Goal: Transaction & Acquisition: Download file/media

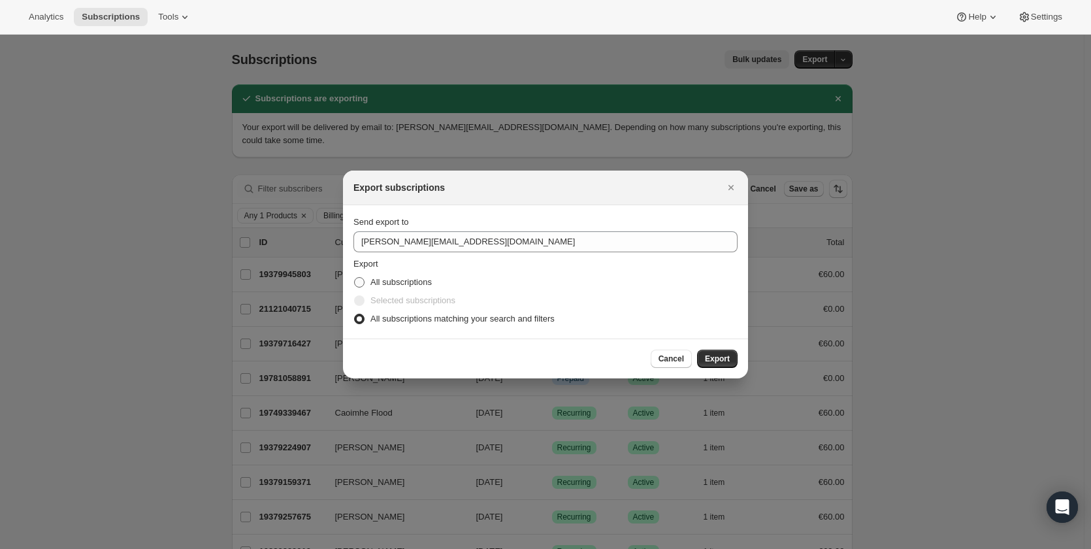
click at [356, 281] on span ":rdb:" at bounding box center [359, 282] width 10 height 10
click at [355, 278] on input "All subscriptions" at bounding box center [354, 277] width 1 height 1
radio input "true"
click at [714, 359] on span "Export" at bounding box center [717, 359] width 25 height 10
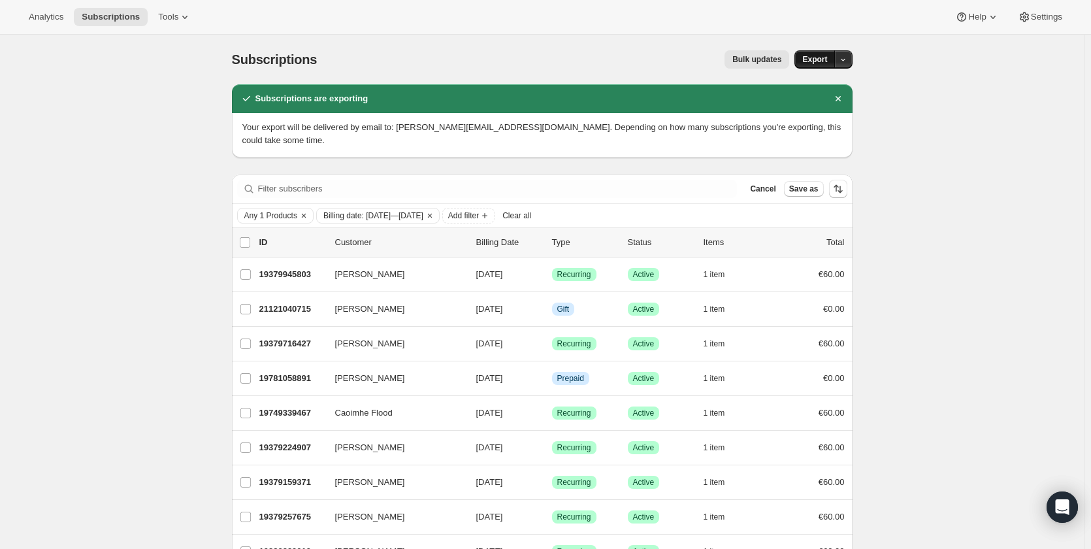
click at [821, 59] on span "Export" at bounding box center [815, 59] width 25 height 10
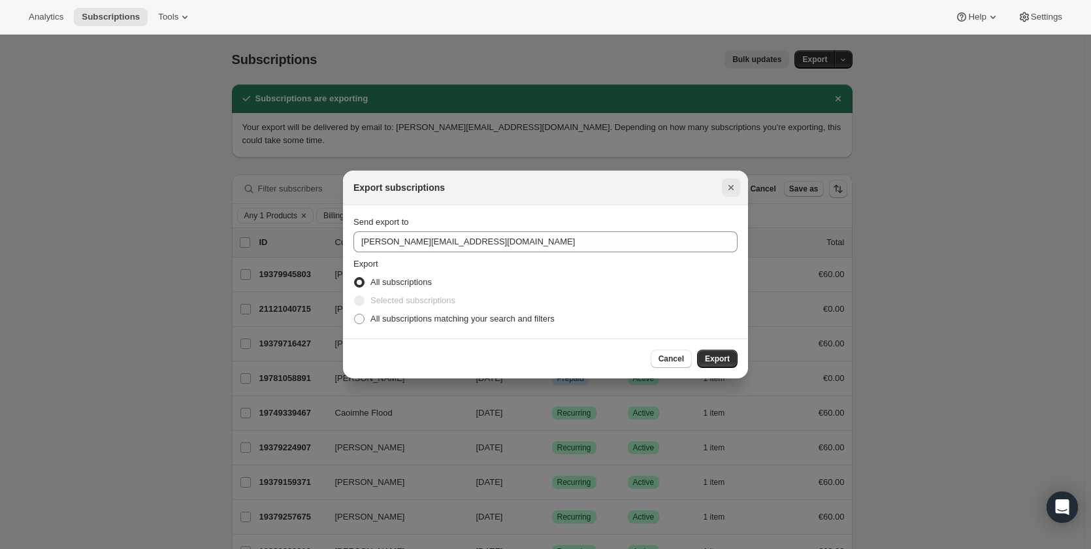
click at [726, 186] on icon "Close" at bounding box center [731, 187] width 13 height 13
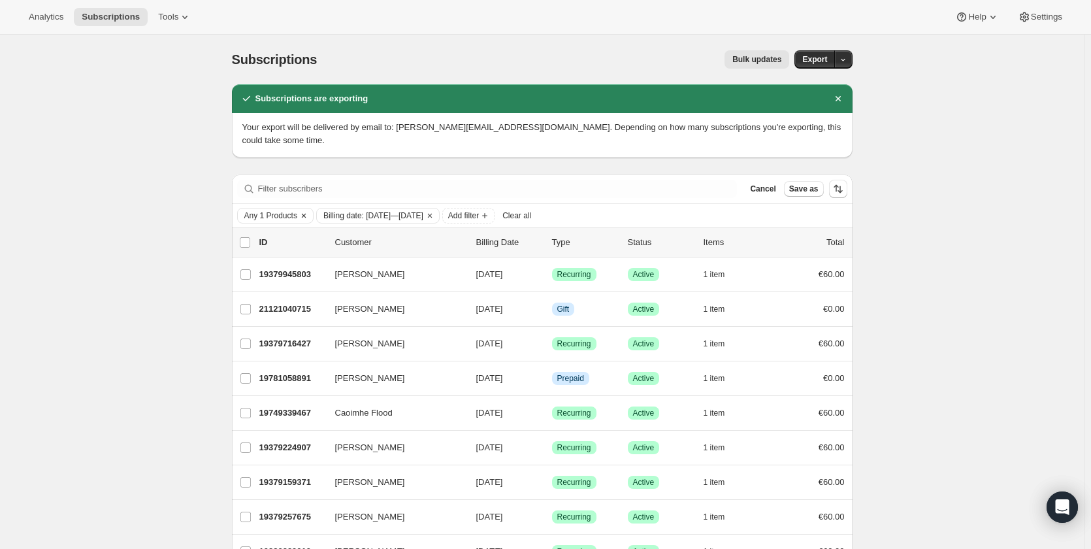
click at [302, 210] on icon "Clear" at bounding box center [304, 215] width 10 height 10
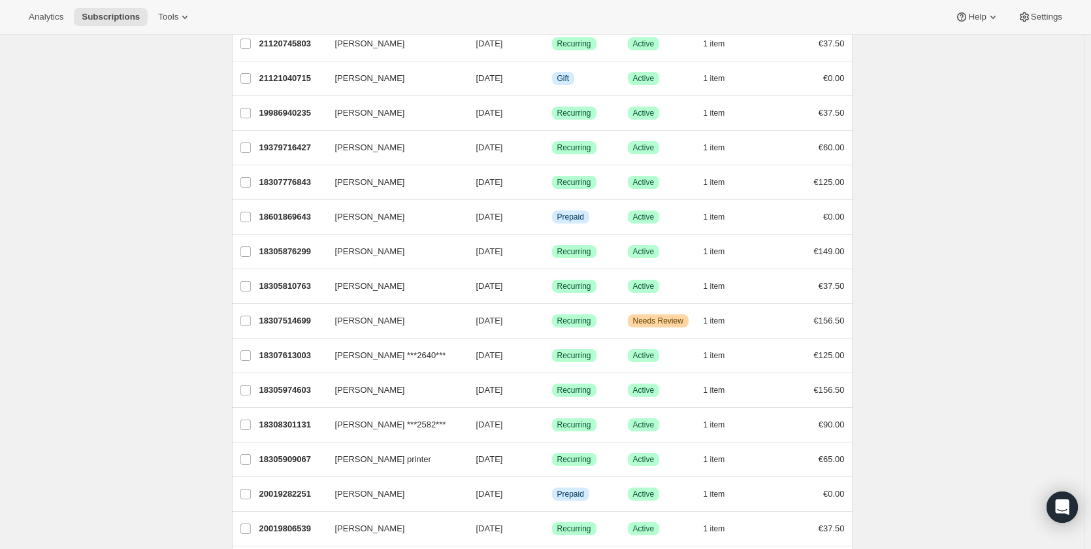
scroll to position [850, 0]
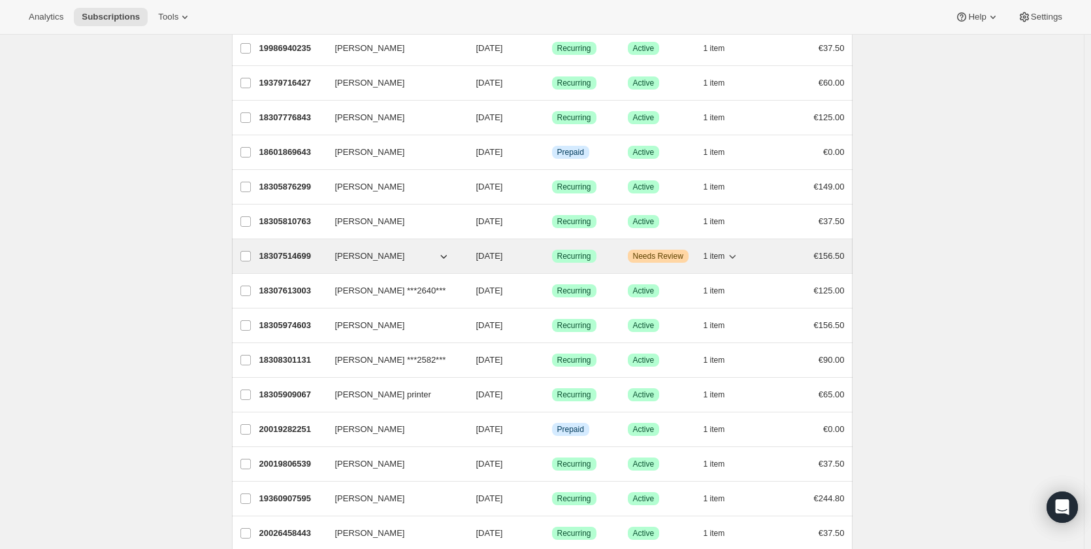
click at [665, 251] on span "Needs Review" at bounding box center [658, 256] width 50 height 10
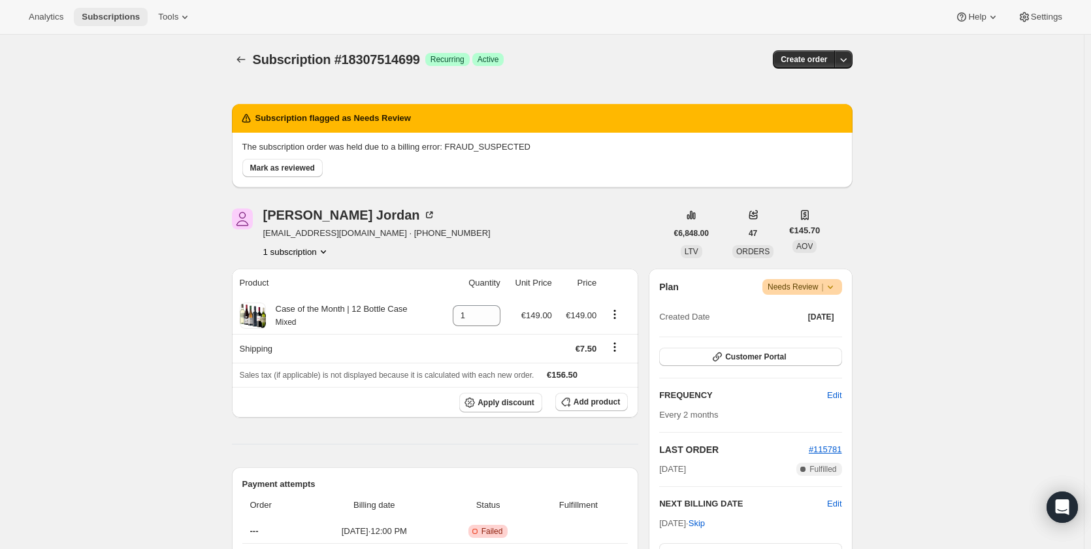
click at [86, 17] on span "Subscriptions" at bounding box center [111, 17] width 58 height 10
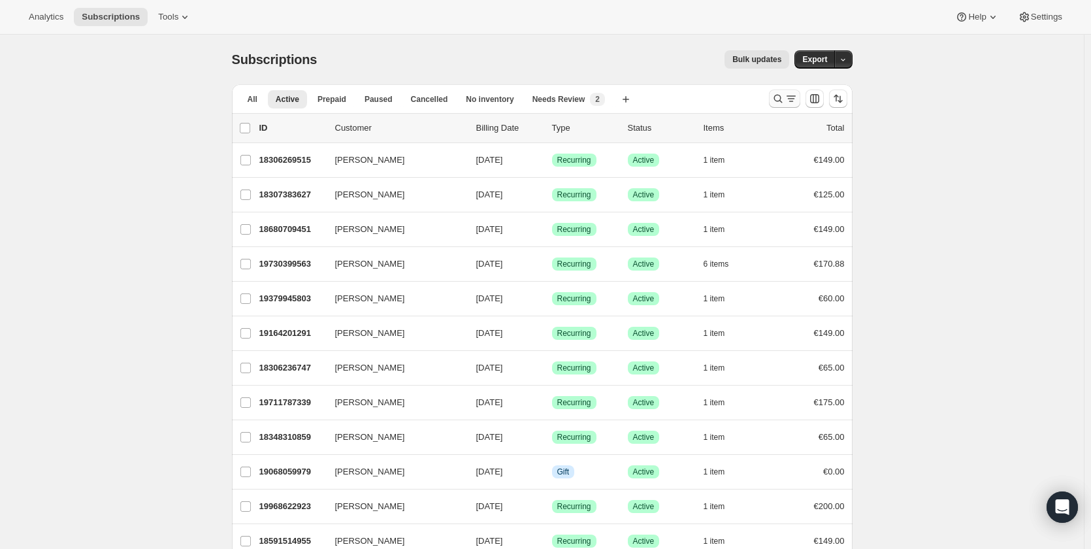
click at [788, 100] on icon "Search and filter results" at bounding box center [791, 98] width 13 height 13
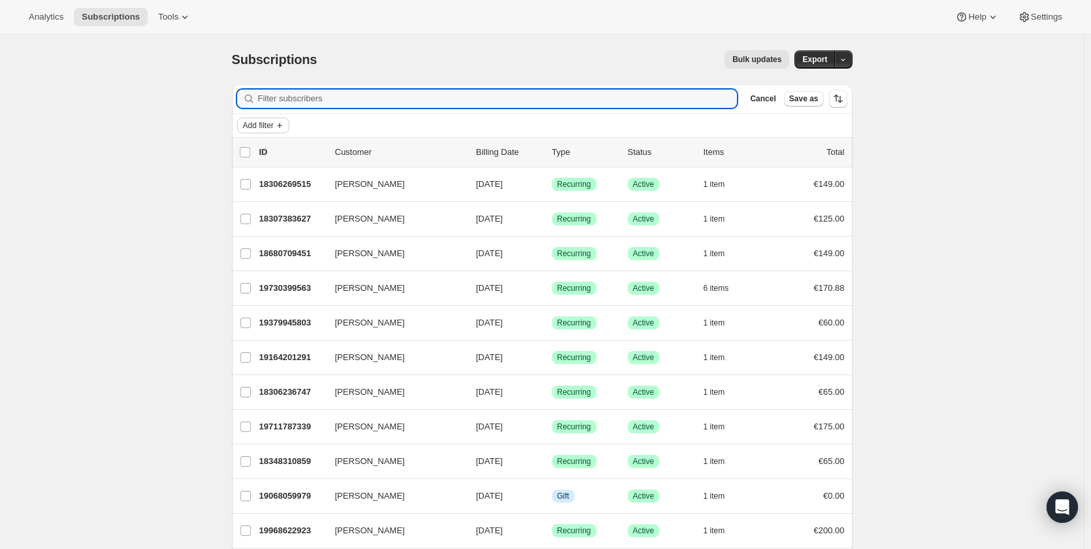
click at [274, 120] on span "Add filter" at bounding box center [258, 125] width 31 height 10
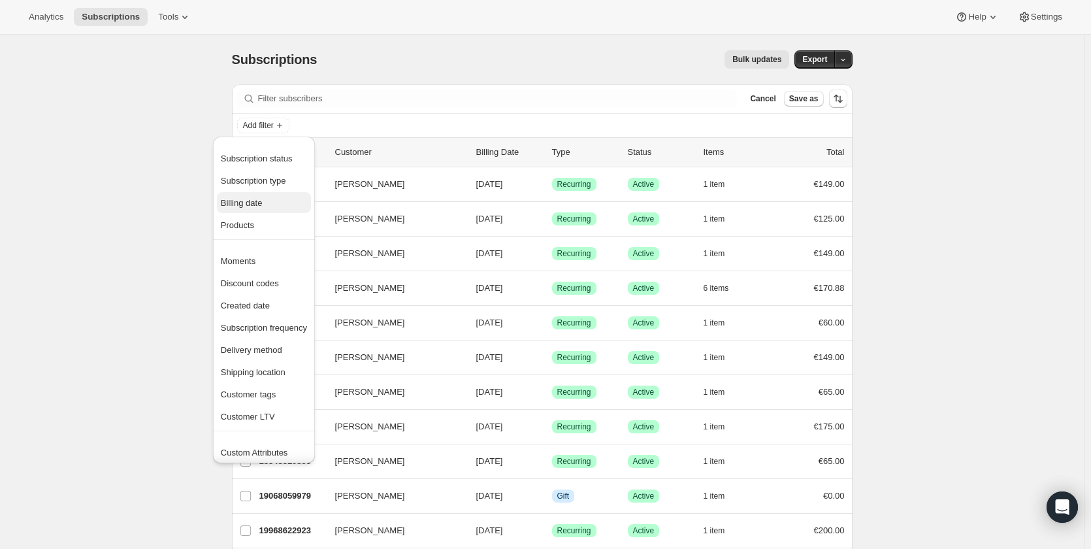
click at [270, 208] on span "Billing date" at bounding box center [264, 203] width 86 height 13
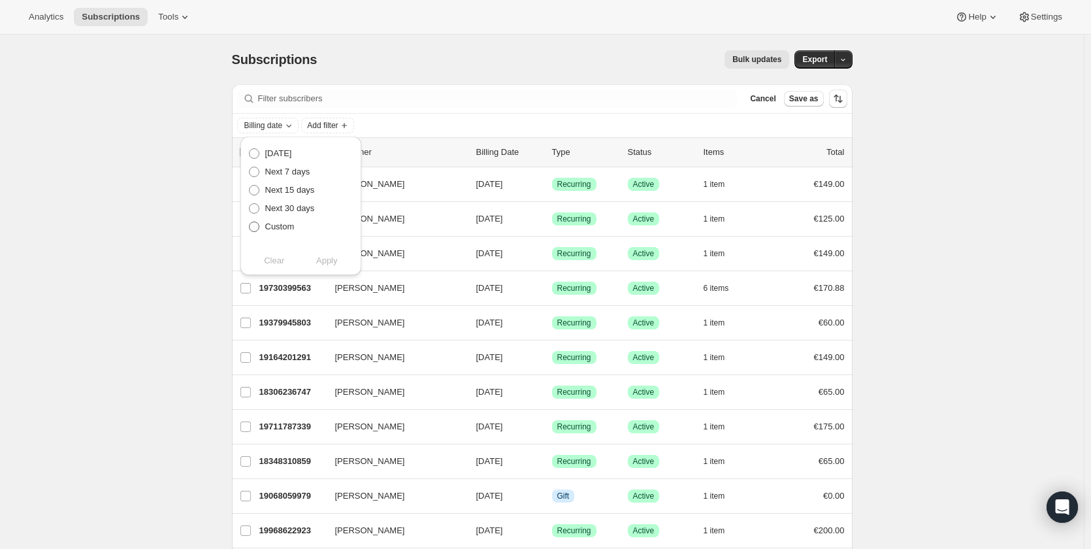
click at [263, 231] on label "Custom" at bounding box center [271, 227] width 46 height 18
click at [250, 222] on input "Custom" at bounding box center [249, 222] width 1 height 1
radio input "true"
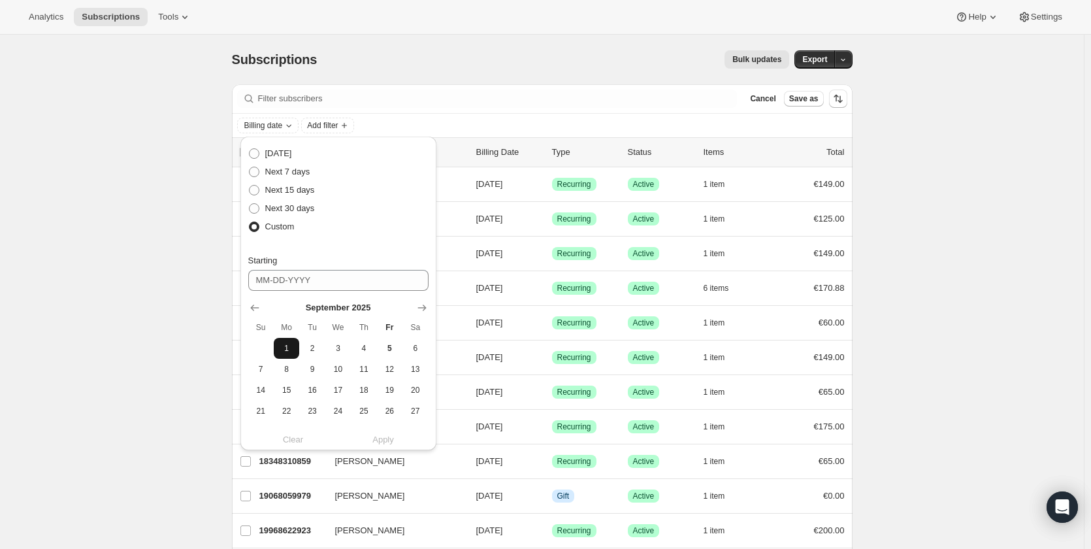
click at [286, 350] on span "1" at bounding box center [286, 348] width 15 height 10
type input "09-01-2025"
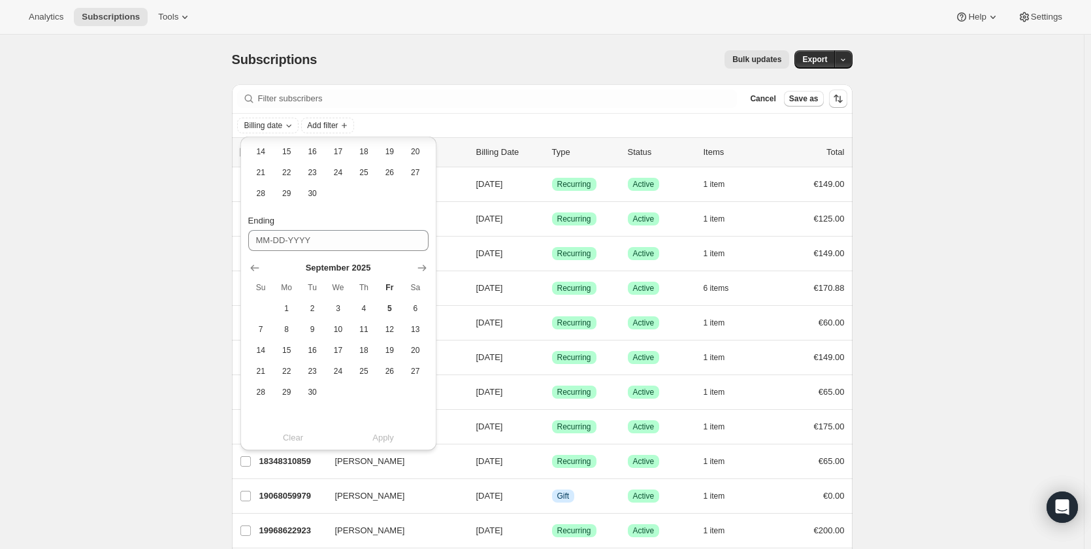
scroll to position [241, 0]
click at [318, 394] on span "30" at bounding box center [312, 390] width 15 height 10
type input "09-30-2025"
click at [386, 439] on span "Apply" at bounding box center [384, 435] width 22 height 13
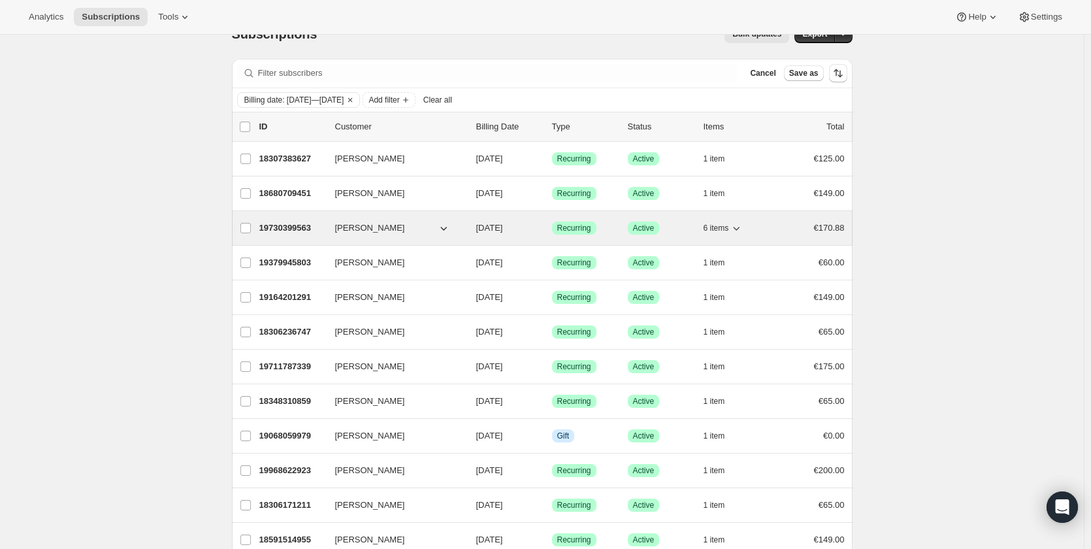
scroll to position [0, 0]
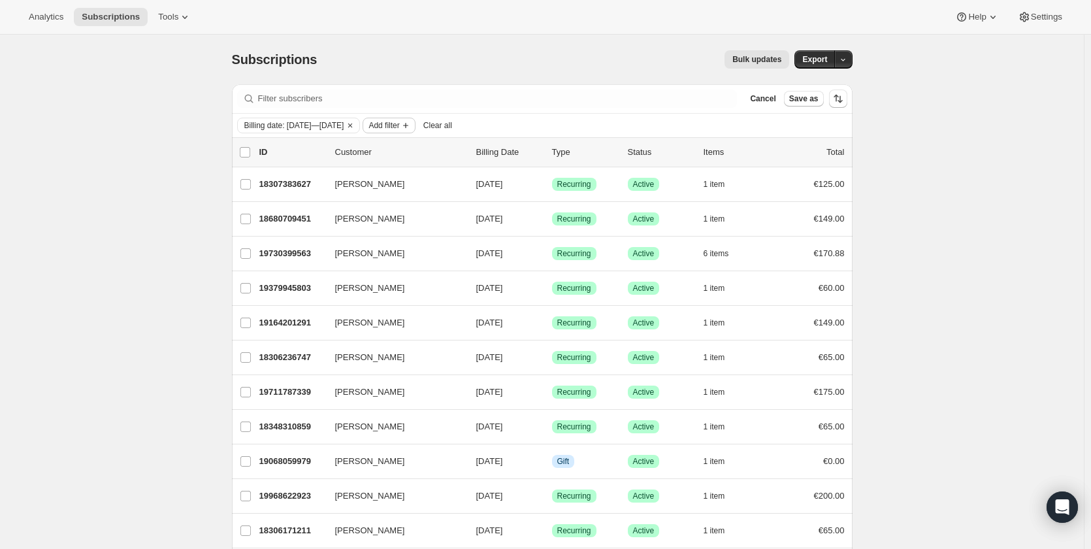
click at [399, 126] on span "Add filter" at bounding box center [384, 125] width 31 height 10
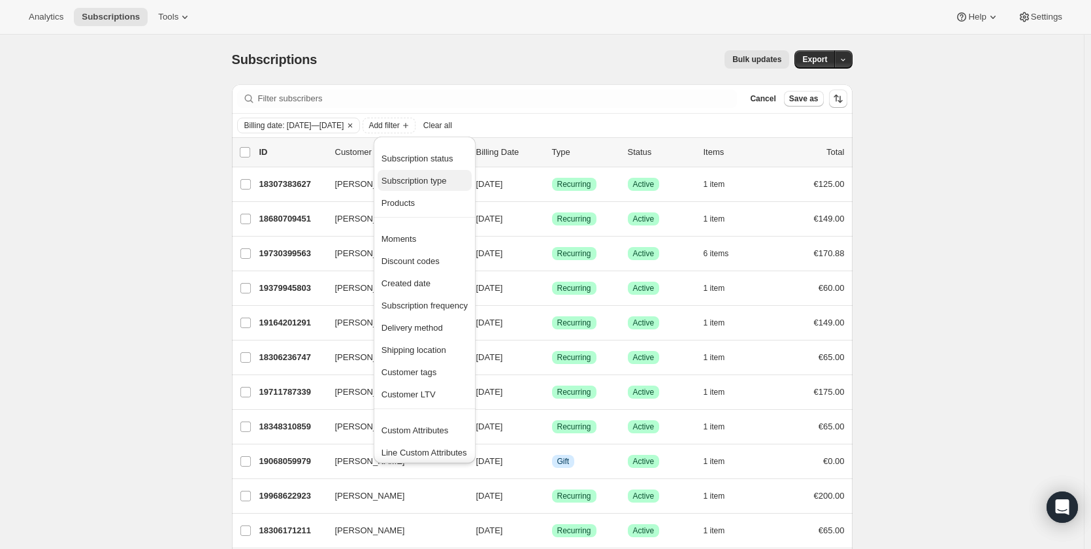
click at [416, 182] on span "Subscription type" at bounding box center [414, 181] width 65 height 10
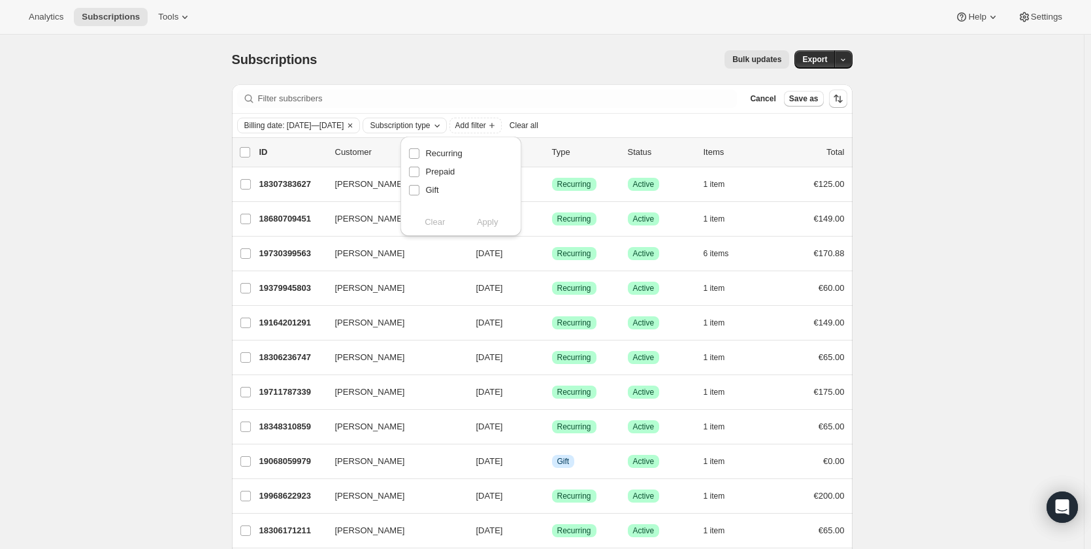
click at [438, 119] on div "Subscription type" at bounding box center [406, 125] width 75 height 13
click at [486, 125] on span "Add filter" at bounding box center [471, 125] width 31 height 10
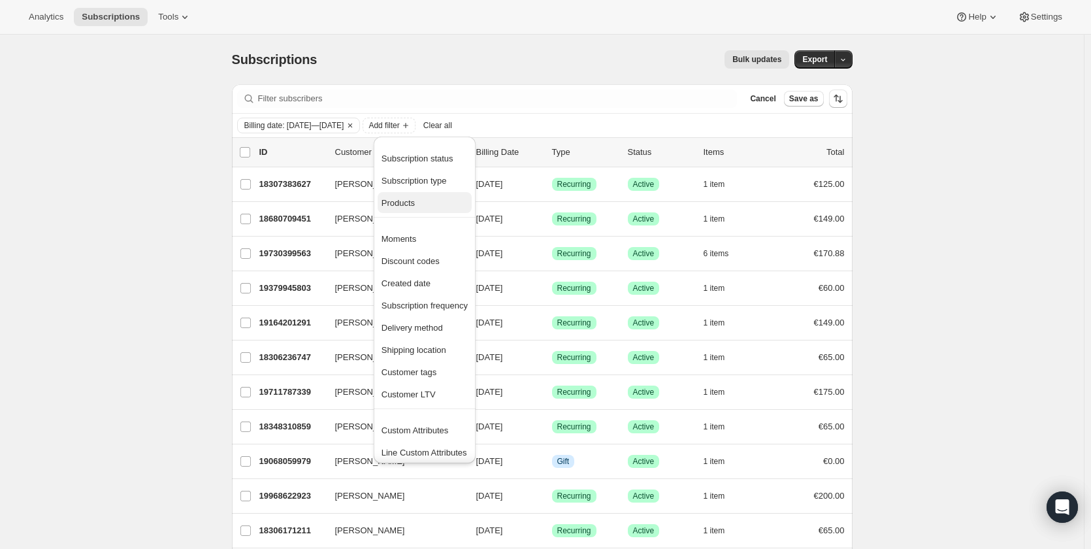
click at [430, 203] on span "Products" at bounding box center [425, 203] width 86 height 13
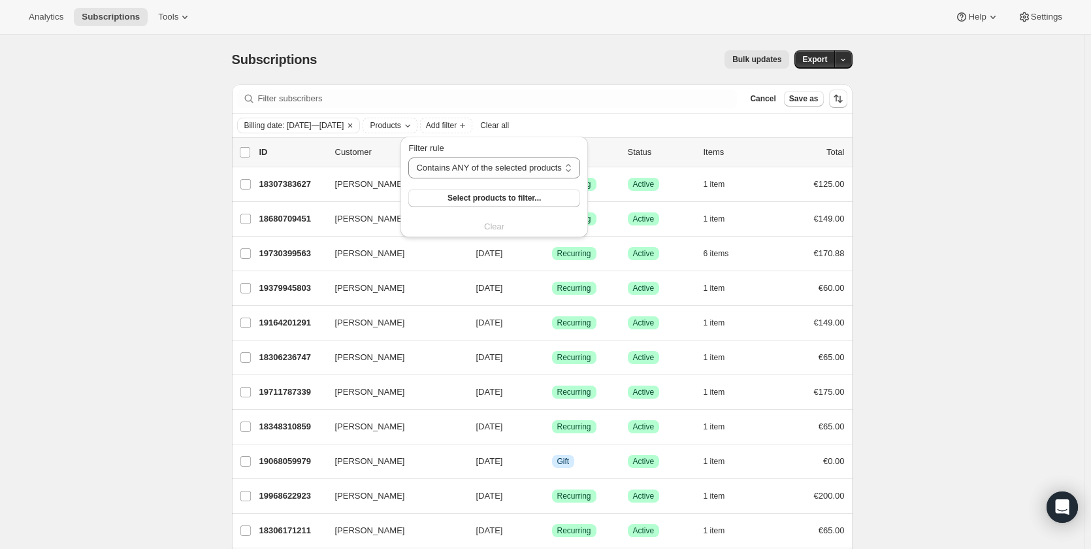
click at [430, 203] on button "Select products to filter..." at bounding box center [493, 198] width 171 height 18
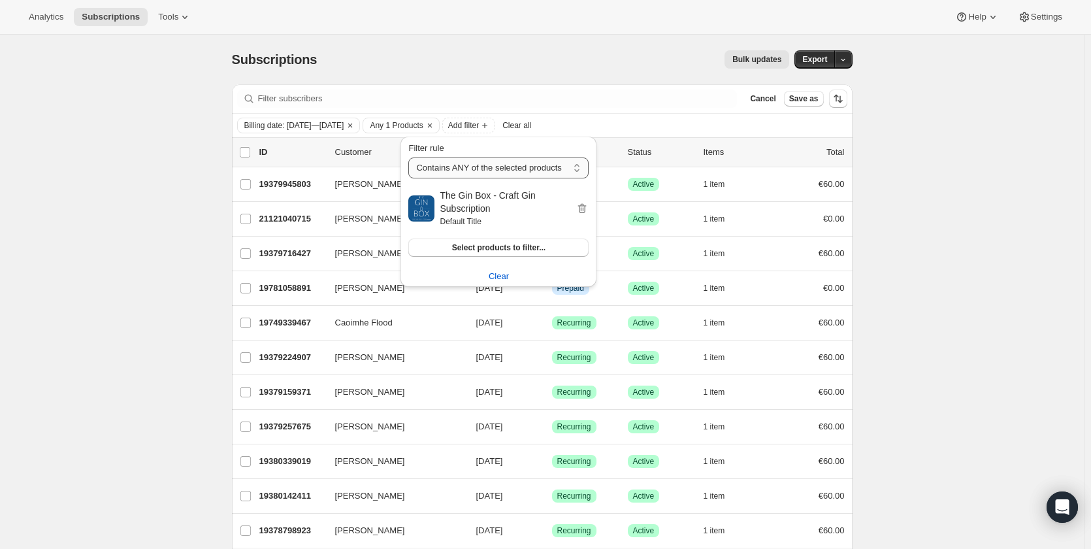
click at [557, 168] on select "Contains ANY of the selected products Contains ALL of the selected products Con…" at bounding box center [498, 168] width 180 height 21
select select "all"
click at [408, 158] on select "Contains ANY of the selected products Contains ALL of the selected products Con…" at bounding box center [498, 168] width 180 height 21
click at [579, 207] on icon "button" at bounding box center [582, 208] width 13 height 13
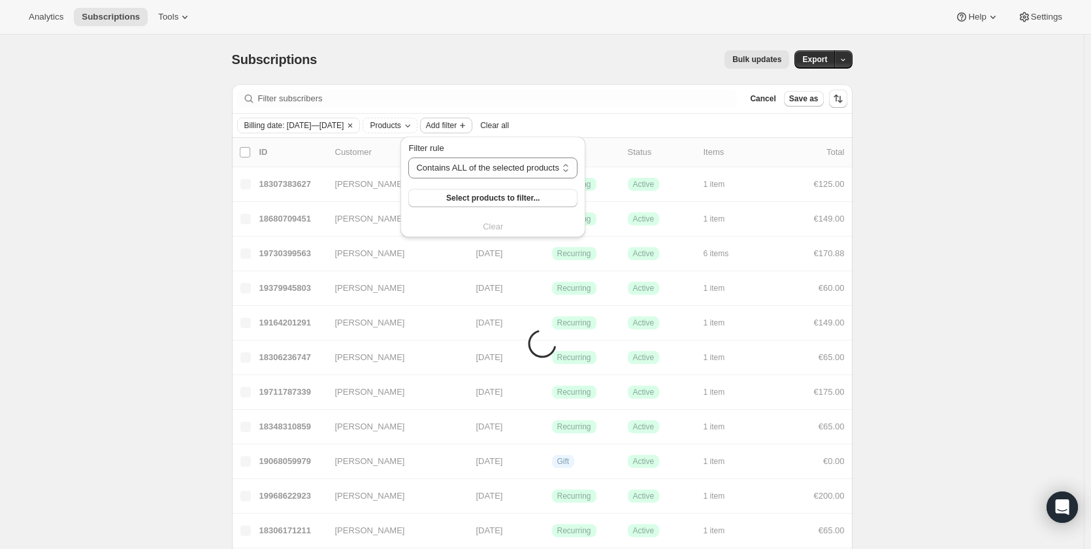
click at [457, 127] on span "Add filter" at bounding box center [441, 125] width 31 height 10
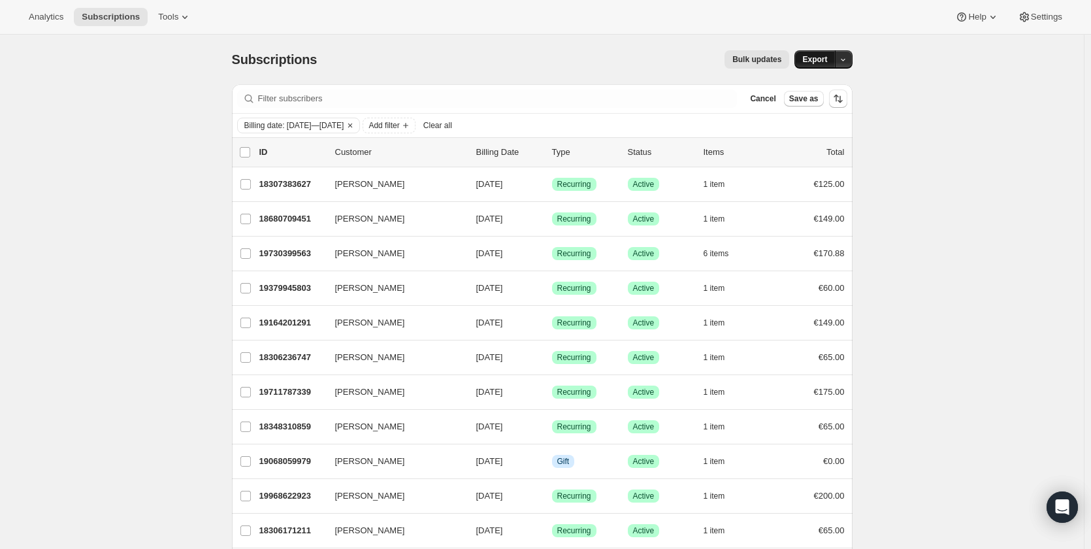
click at [826, 59] on span "Export" at bounding box center [815, 59] width 25 height 10
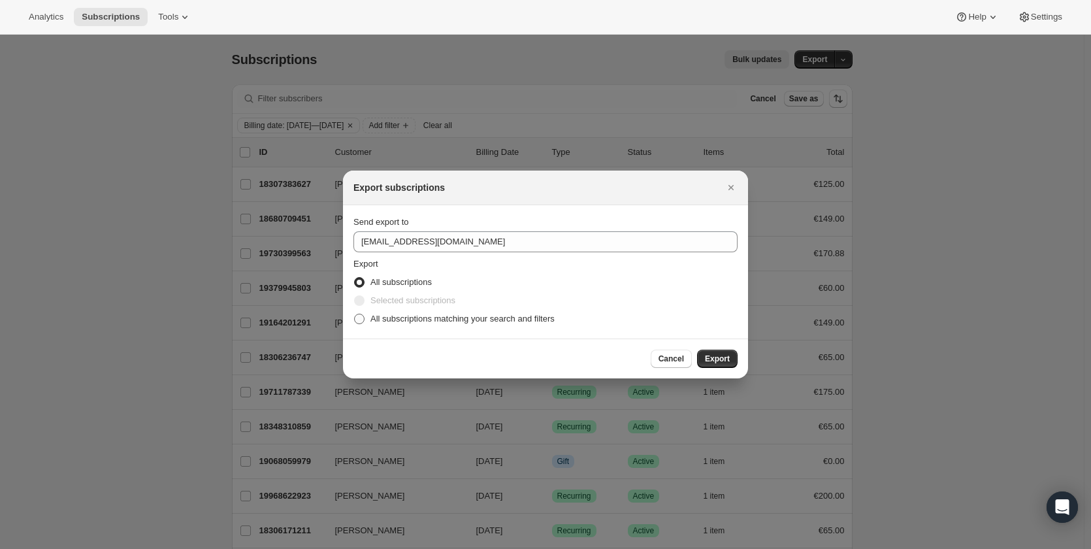
click at [357, 321] on span ":r13f:" at bounding box center [359, 319] width 10 height 10
click at [355, 314] on input "All subscriptions matching your search and filters" at bounding box center [354, 314] width 1 height 1
radio input "true"
click at [710, 354] on span "Export" at bounding box center [717, 359] width 25 height 10
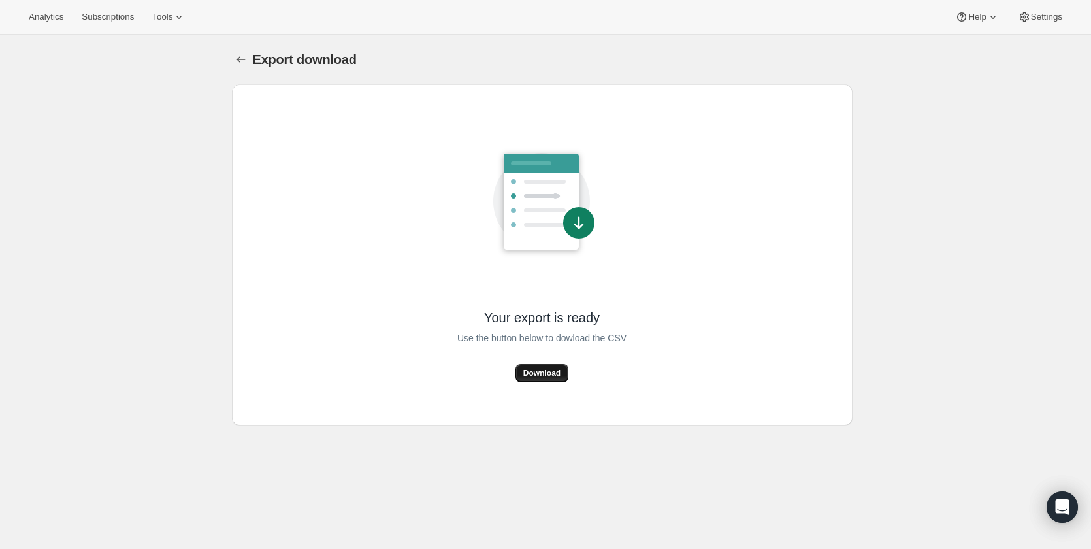
click at [544, 379] on button "Download" at bounding box center [542, 373] width 53 height 18
click at [539, 371] on span "Download" at bounding box center [541, 373] width 37 height 10
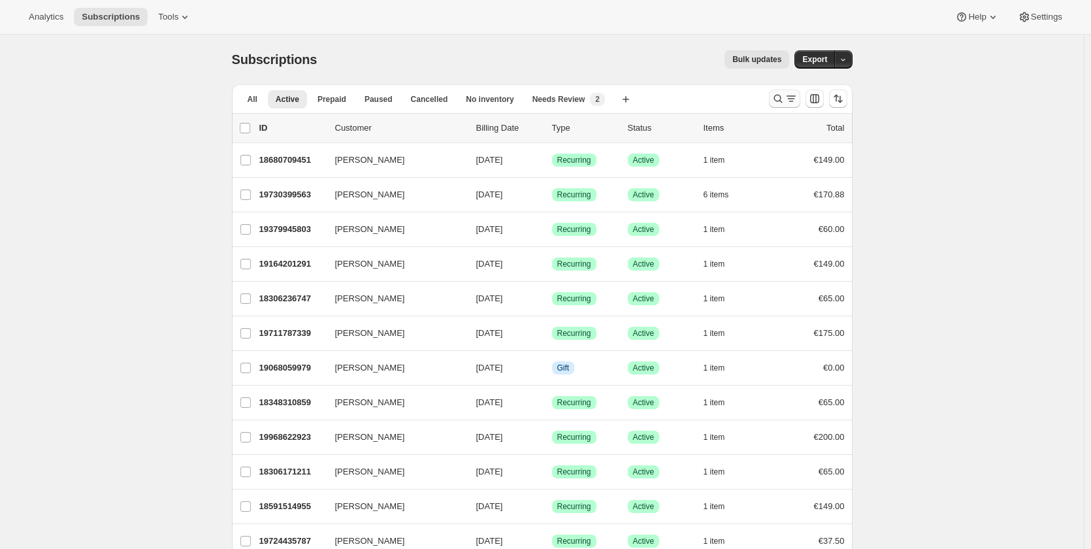
click at [782, 98] on icon "Search and filter results" at bounding box center [778, 99] width 8 height 8
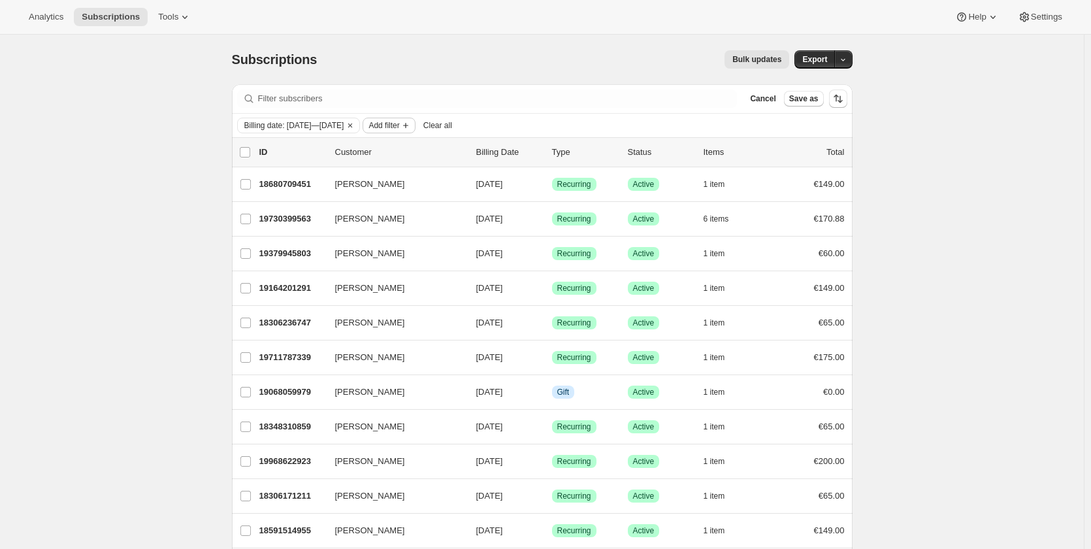
click at [399, 124] on span "Add filter" at bounding box center [384, 125] width 31 height 10
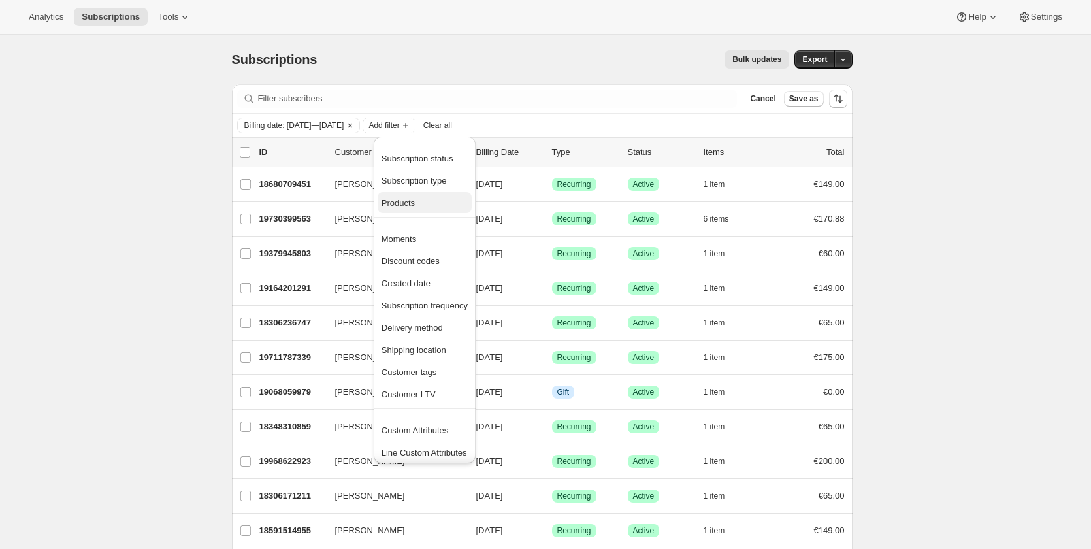
click at [428, 212] on button "Products" at bounding box center [425, 202] width 94 height 21
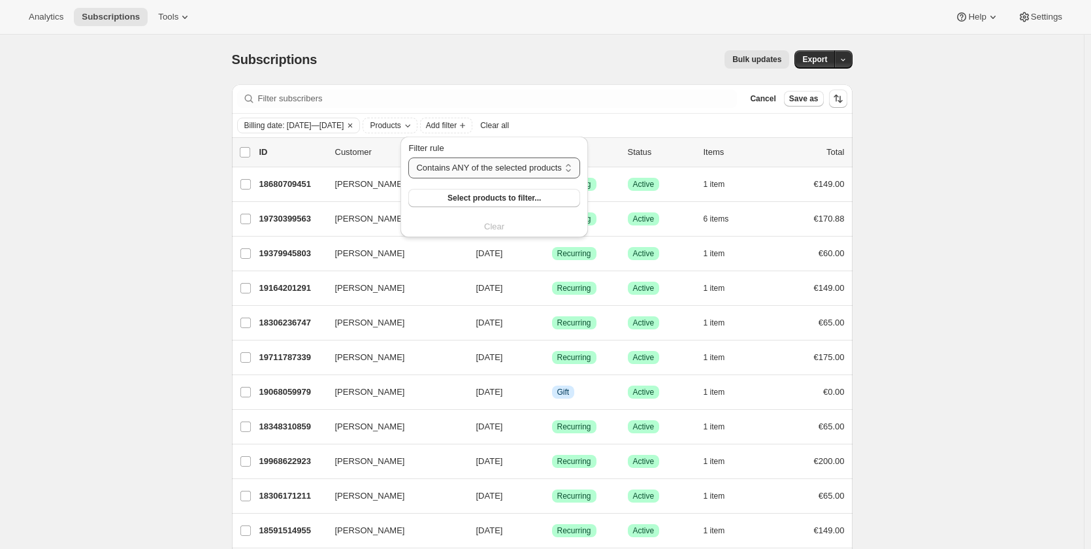
click at [442, 171] on select "Contains ANY of the selected products Contains ALL of the selected products Con…" at bounding box center [493, 168] width 171 height 21
click at [433, 170] on select "Contains ANY of the selected products Contains ALL of the selected products Con…" at bounding box center [493, 168] width 171 height 21
click at [430, 197] on button "Select products to filter..." at bounding box center [493, 198] width 171 height 18
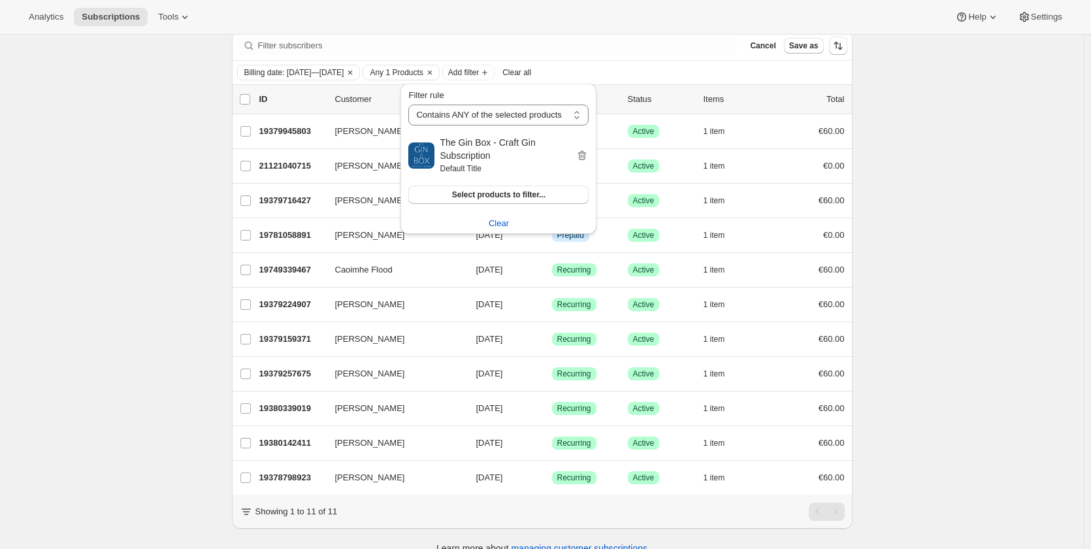
scroll to position [65, 0]
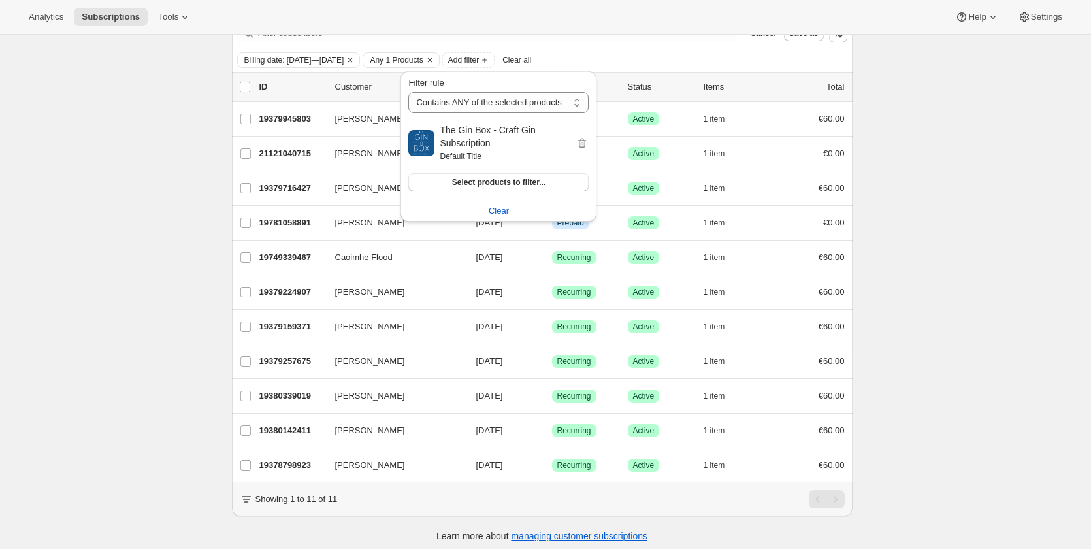
click at [931, 268] on div "Subscriptions. This page is ready Subscriptions Bulk updates More actions Bulk …" at bounding box center [542, 262] width 1084 height 586
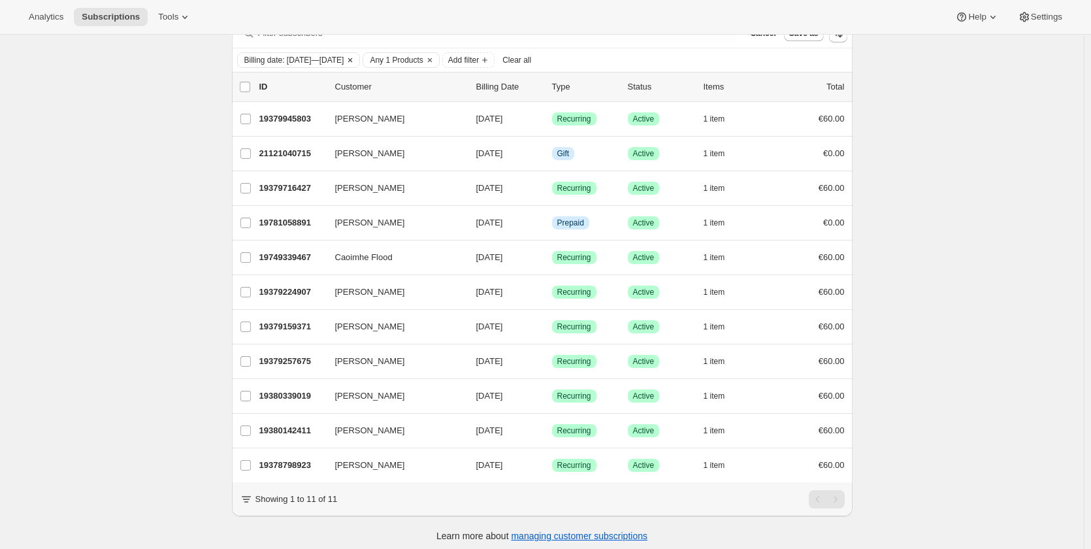
click at [344, 57] on span "Billing date: Sep 1, 2025—Sep 30, 2025" at bounding box center [294, 60] width 100 height 10
click at [479, 61] on span "Add filter" at bounding box center [463, 60] width 31 height 10
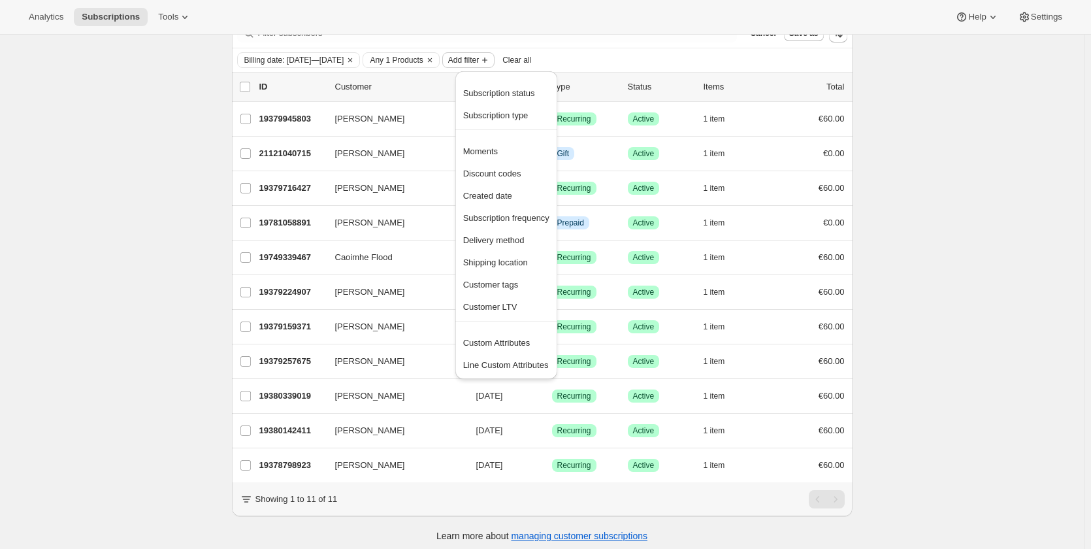
click at [479, 61] on span "Add filter" at bounding box center [463, 60] width 31 height 10
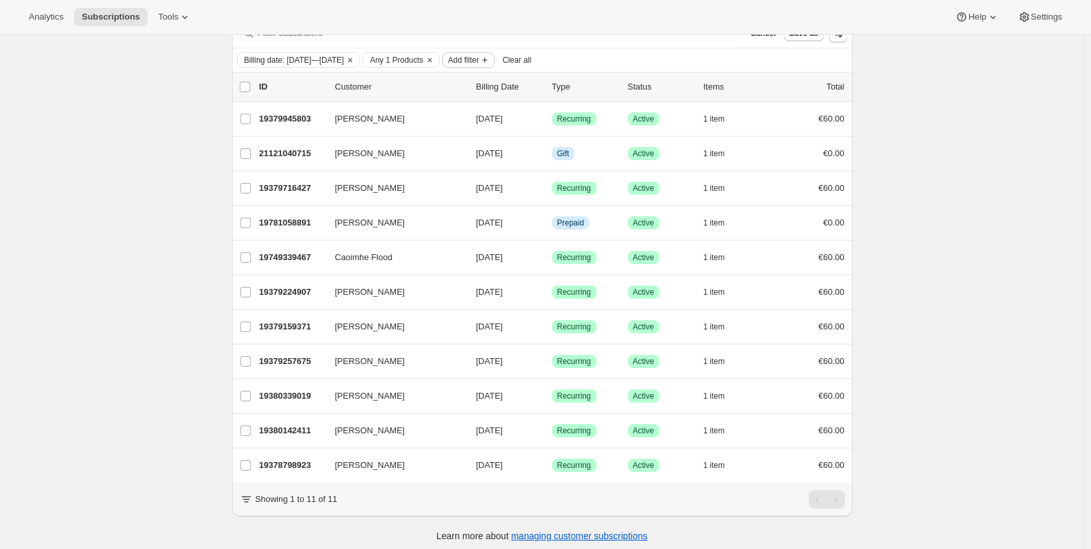
click at [479, 61] on span "Add filter" at bounding box center [463, 60] width 31 height 10
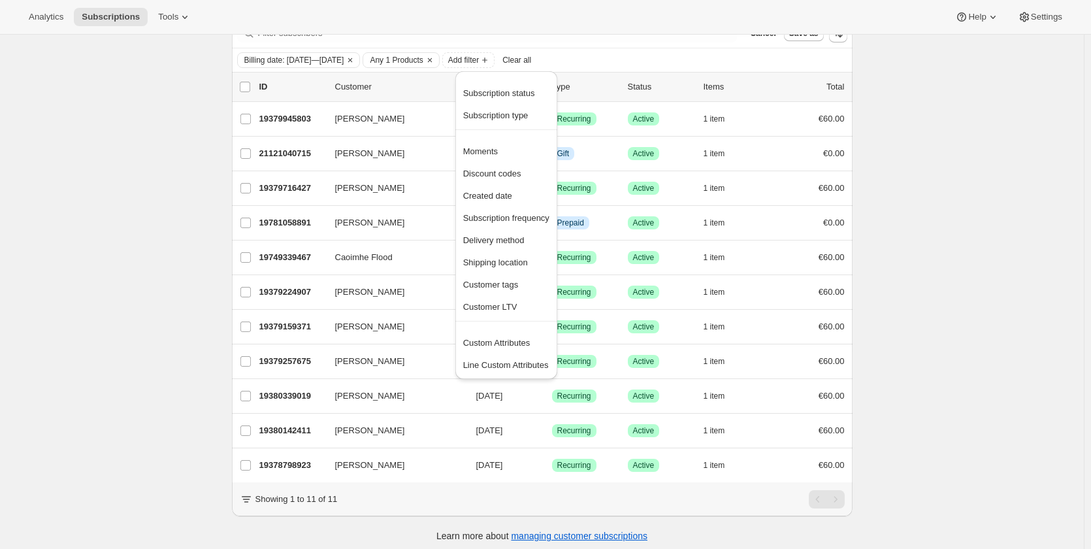
scroll to position [82, 0]
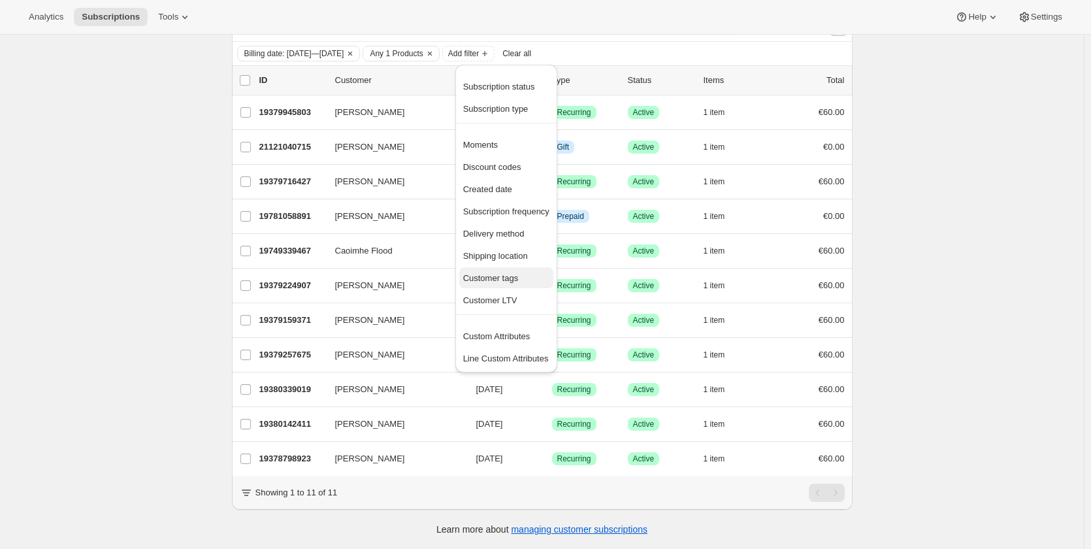
click at [508, 273] on span "Customer tags" at bounding box center [491, 278] width 56 height 10
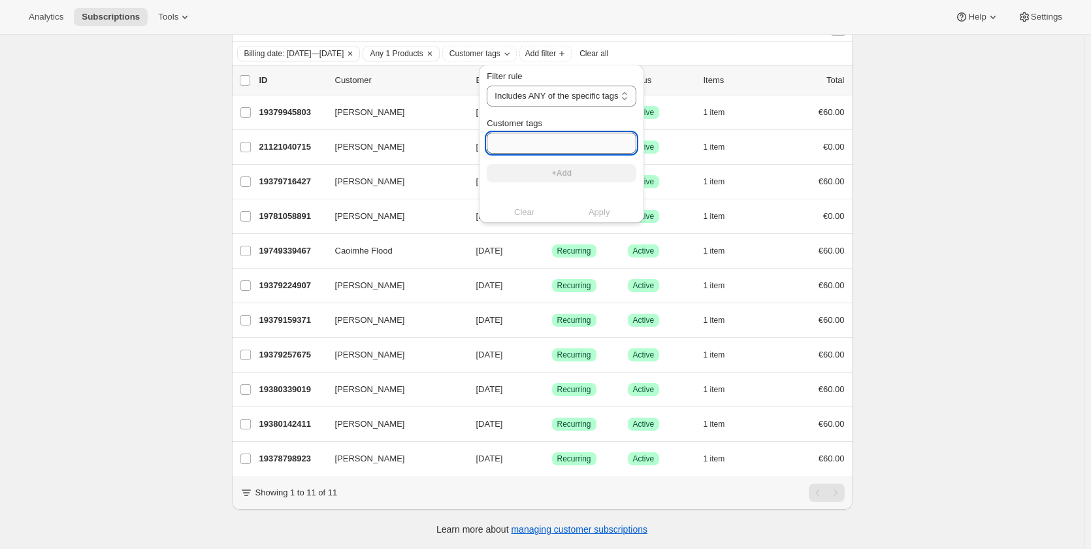
click at [554, 135] on input "Customer tags" at bounding box center [562, 143] width 150 height 21
click at [563, 88] on select "Includes ANY of the specific tags Includes ALL of the specific tags Includes ON…" at bounding box center [562, 96] width 150 height 21
click at [549, 140] on input "Customer tags" at bounding box center [562, 143] width 150 height 21
click at [510, 53] on icon "Customer tags" at bounding box center [507, 54] width 5 height 3
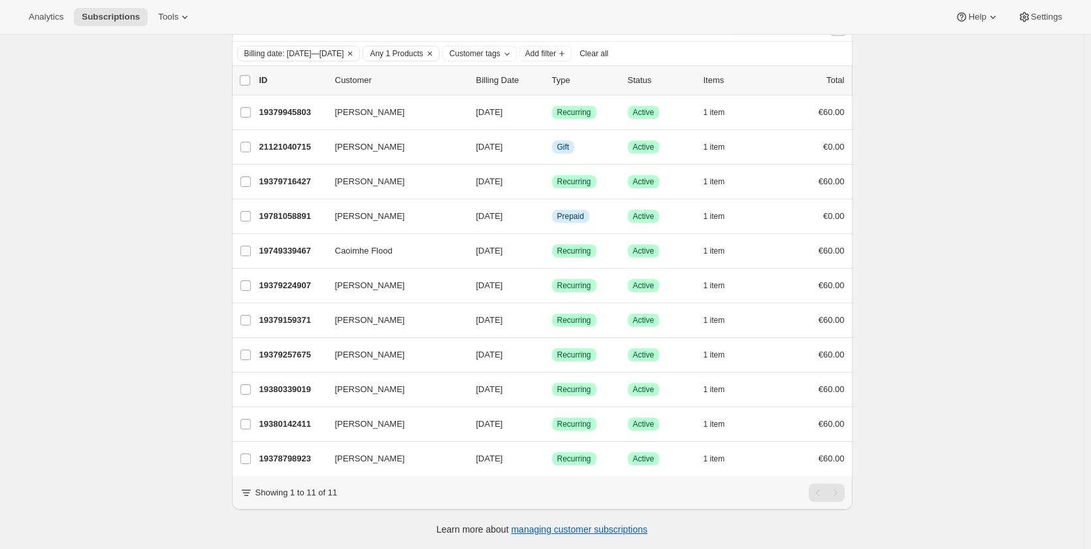
click at [666, 46] on div "Billing date: Sep 1, 2025—Sep 30, 2025 Any 1 Products Customer tags Add filter …" at bounding box center [542, 54] width 610 height 16
click at [501, 48] on span "Customer tags" at bounding box center [475, 53] width 51 height 10
